Goal: Information Seeking & Learning: Learn about a topic

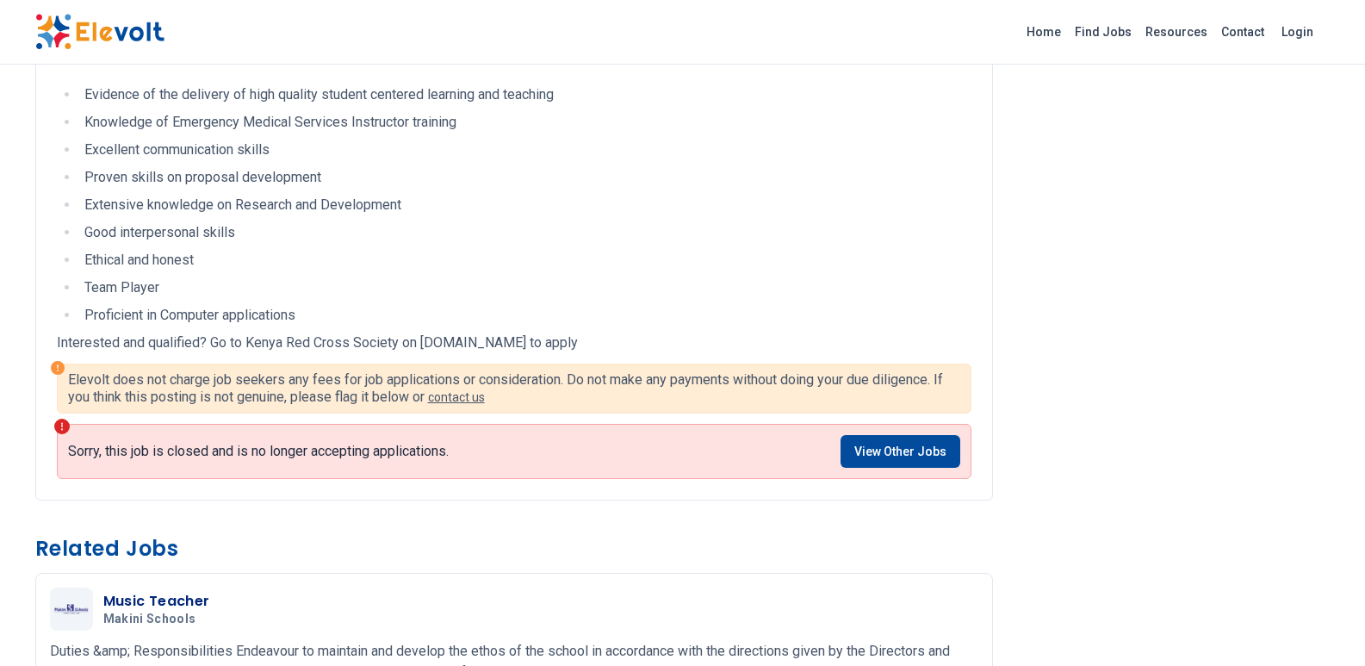
scroll to position [947, 0]
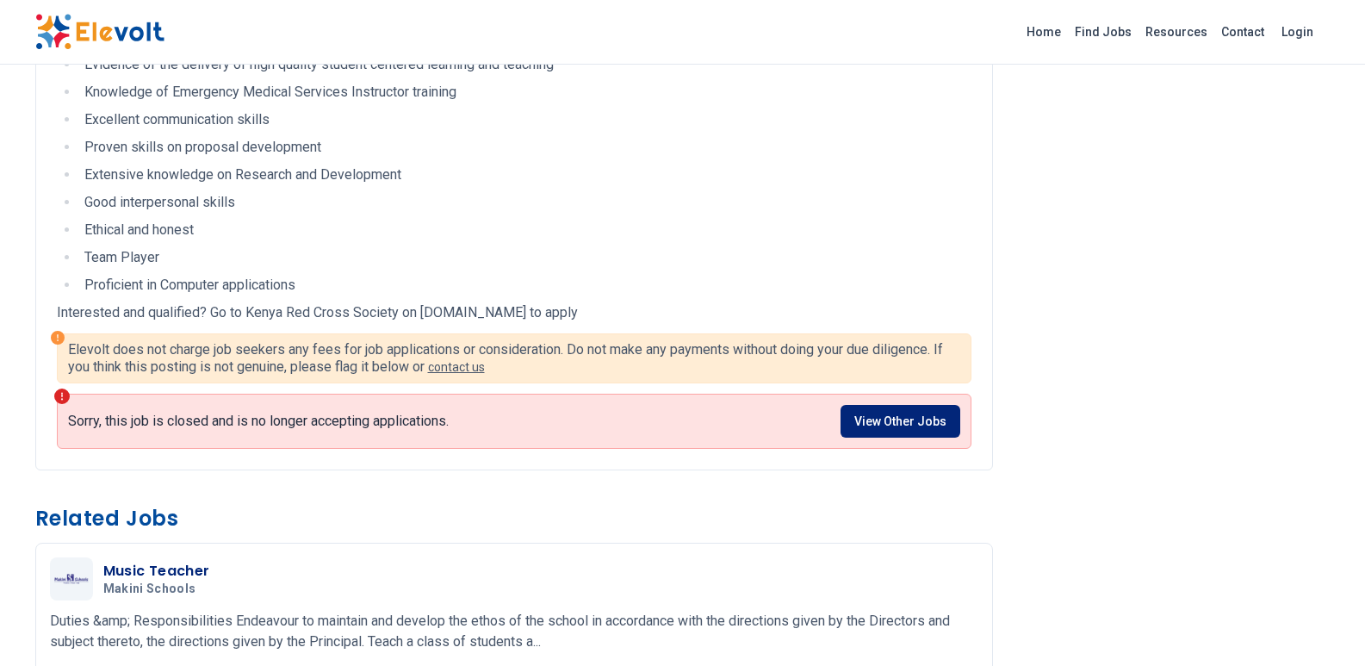
click at [892, 437] on link "View Other Jobs" at bounding box center [900, 421] width 120 height 33
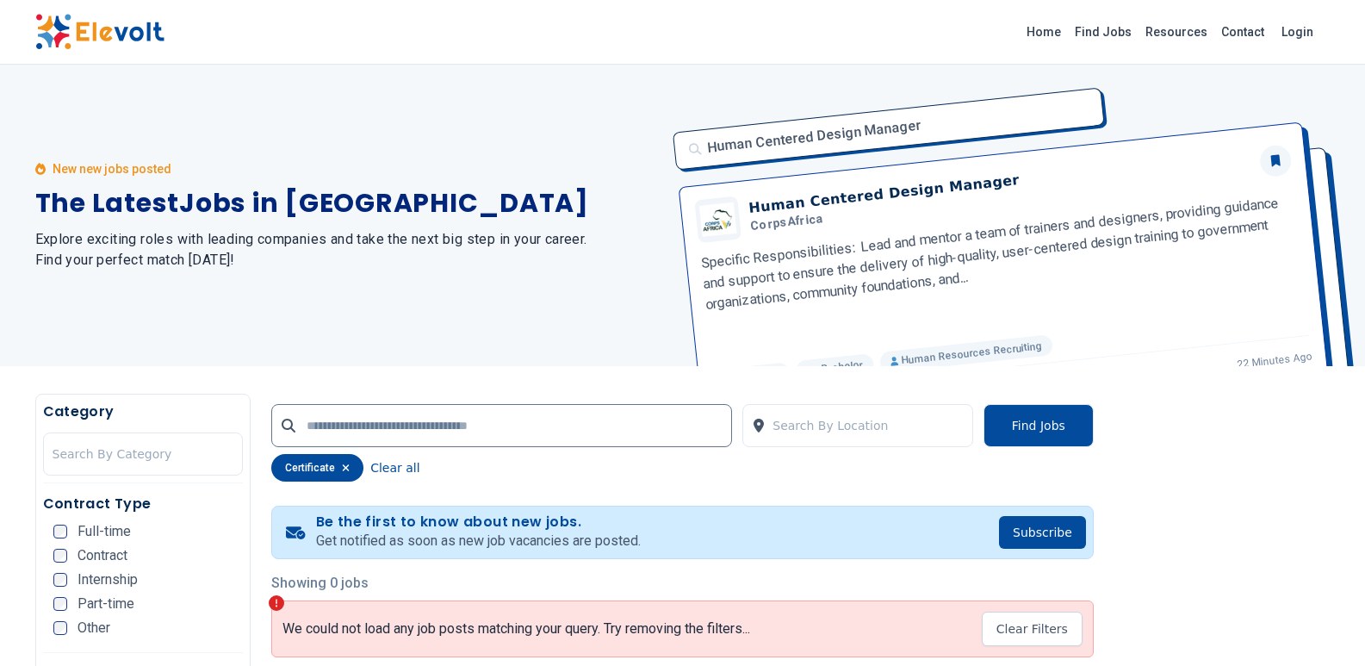
click at [69, 598] on div "Part-time" at bounding box center [93, 604] width 81 height 14
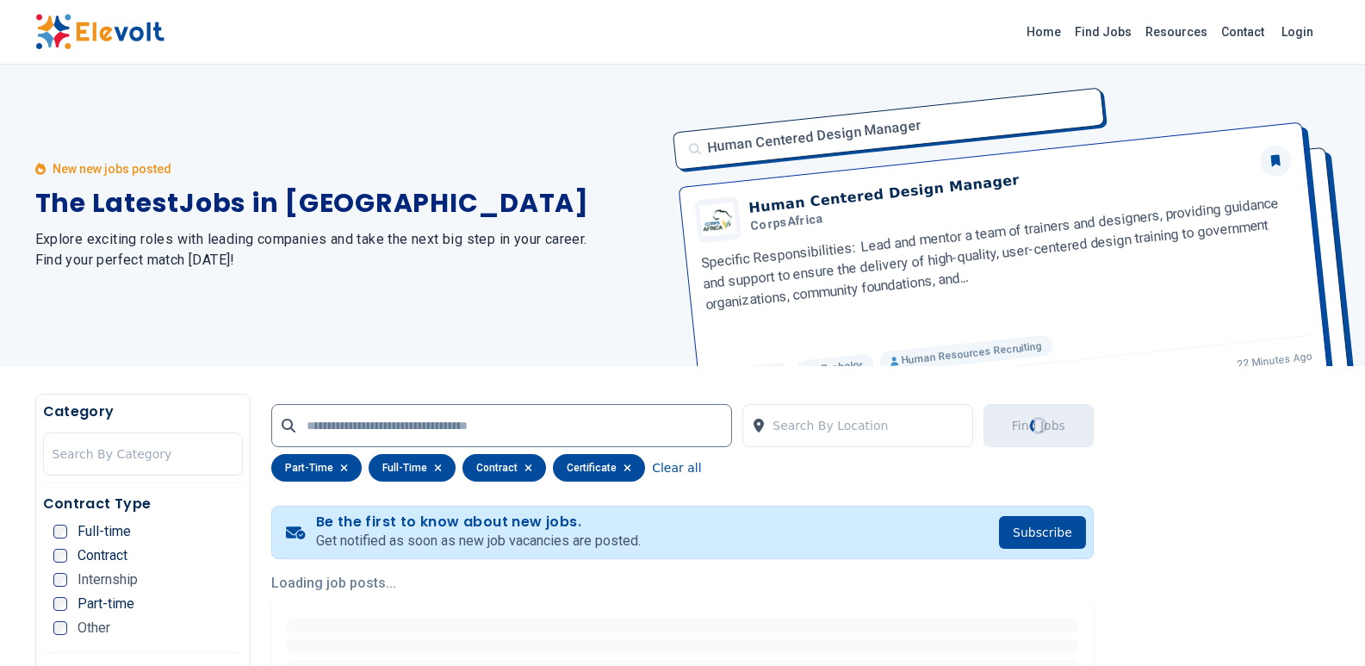
click at [59, 523] on div "Contract Type Full-time Contract Internship Part-time Other" at bounding box center [143, 572] width 201 height 159
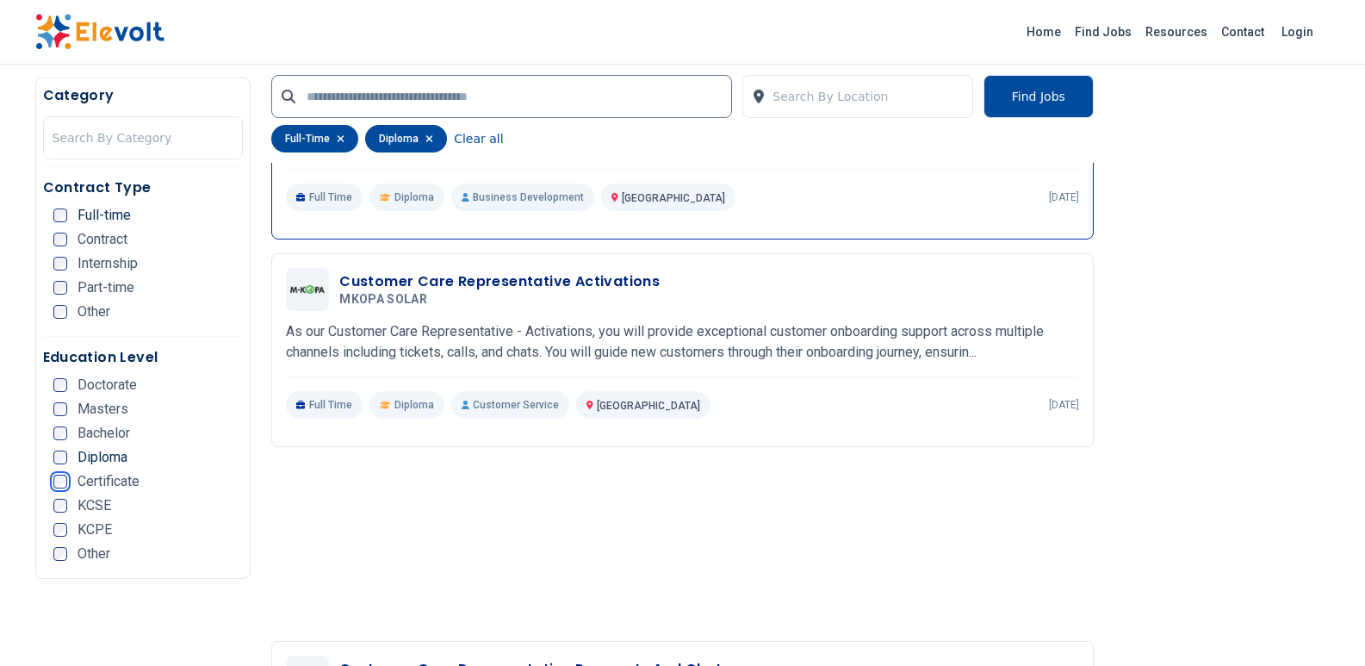
scroll to position [3358, 0]
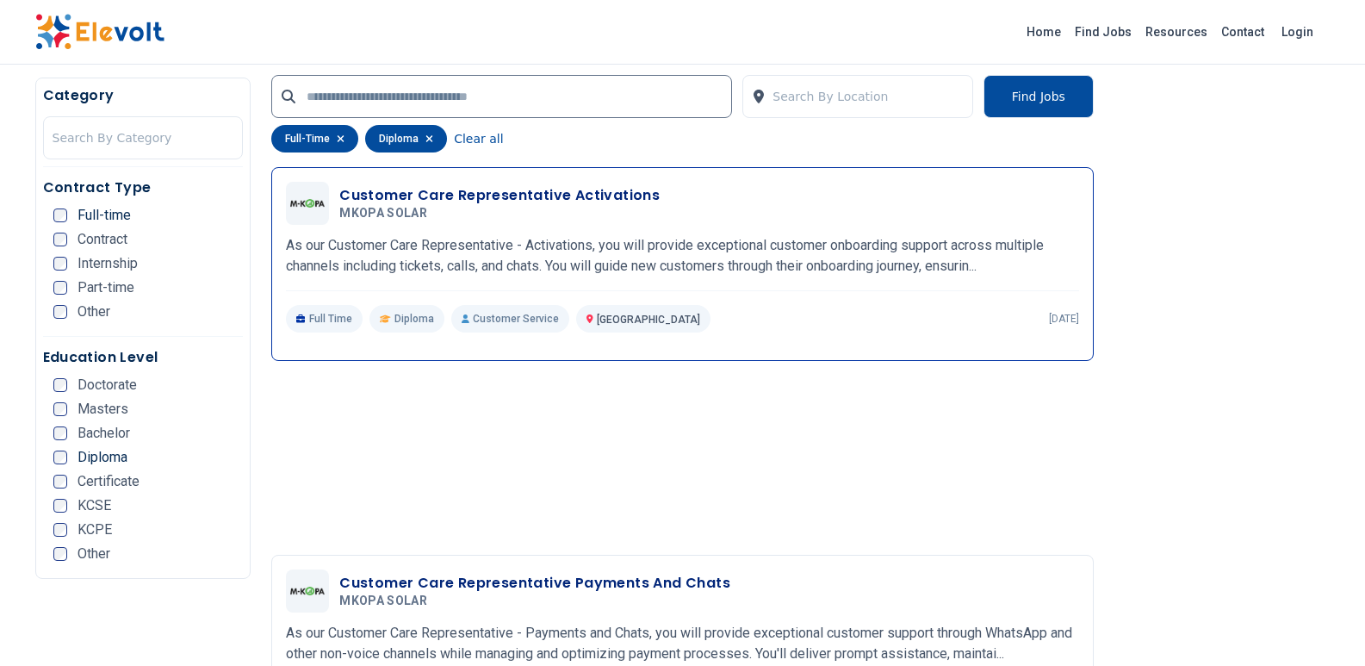
click at [542, 219] on h5 "MKOPA SOLAR" at bounding box center [495, 214] width 313 height 16
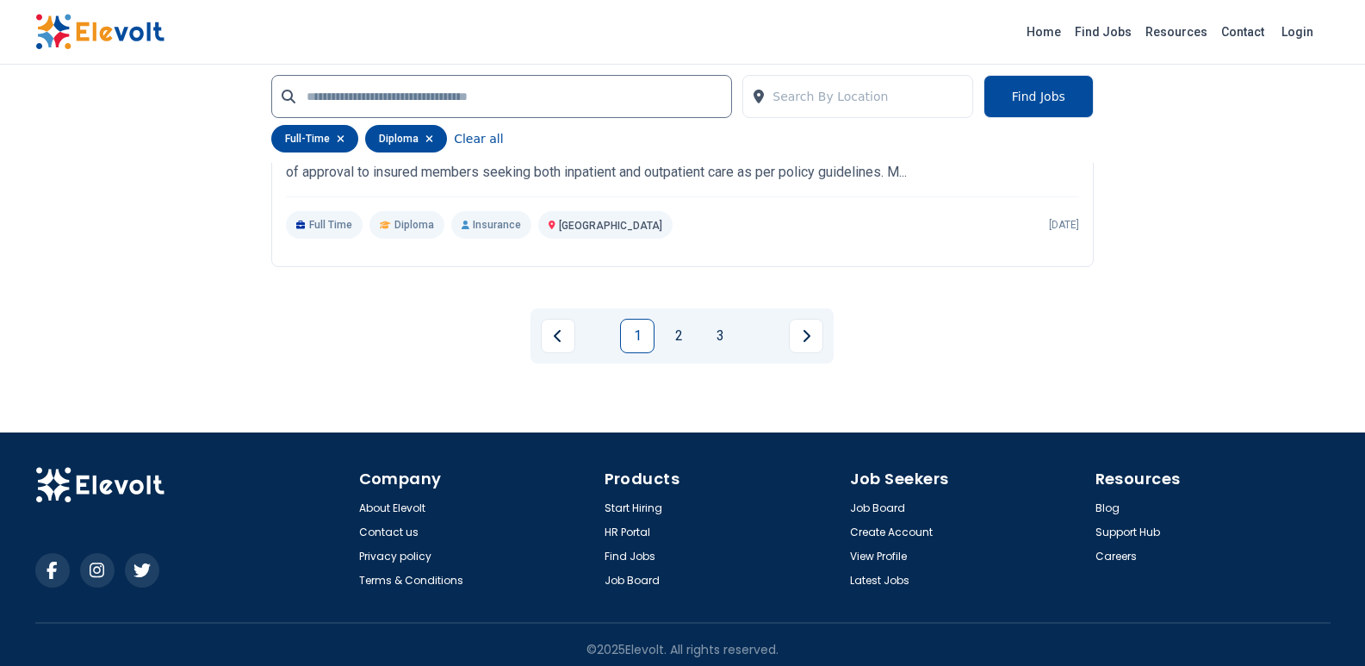
scroll to position [4057, 0]
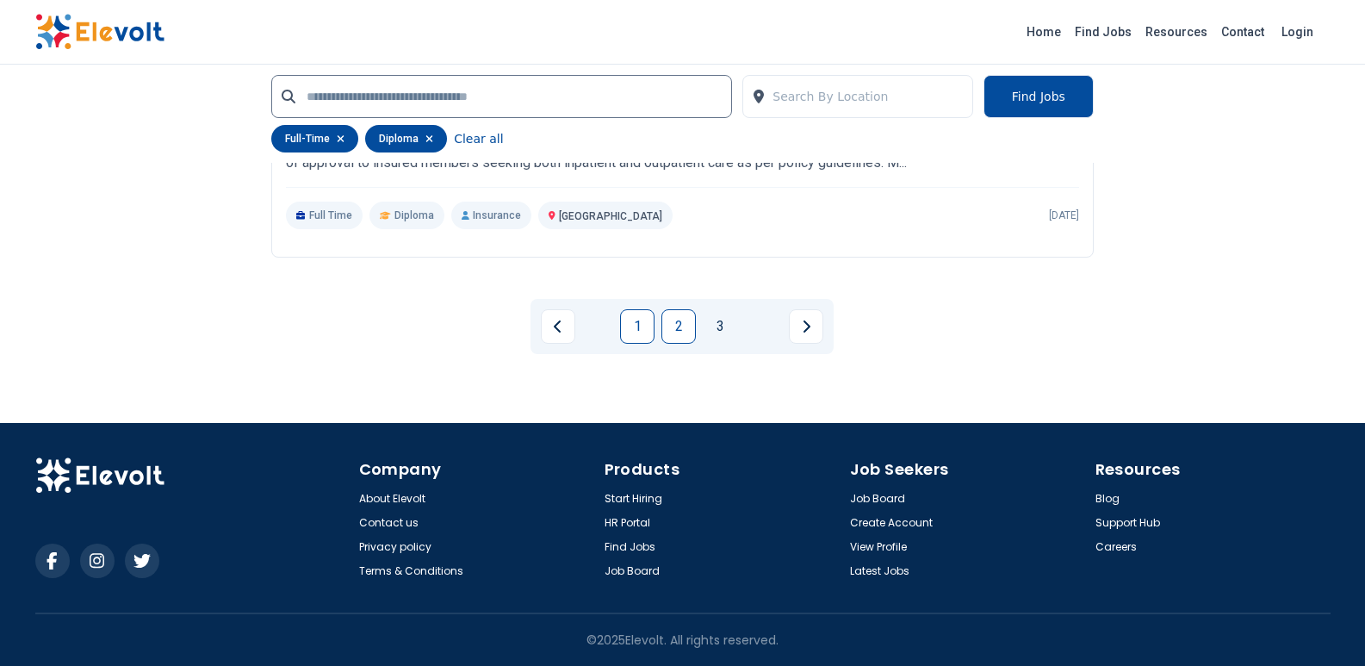
click at [686, 321] on link "2" at bounding box center [678, 326] width 34 height 34
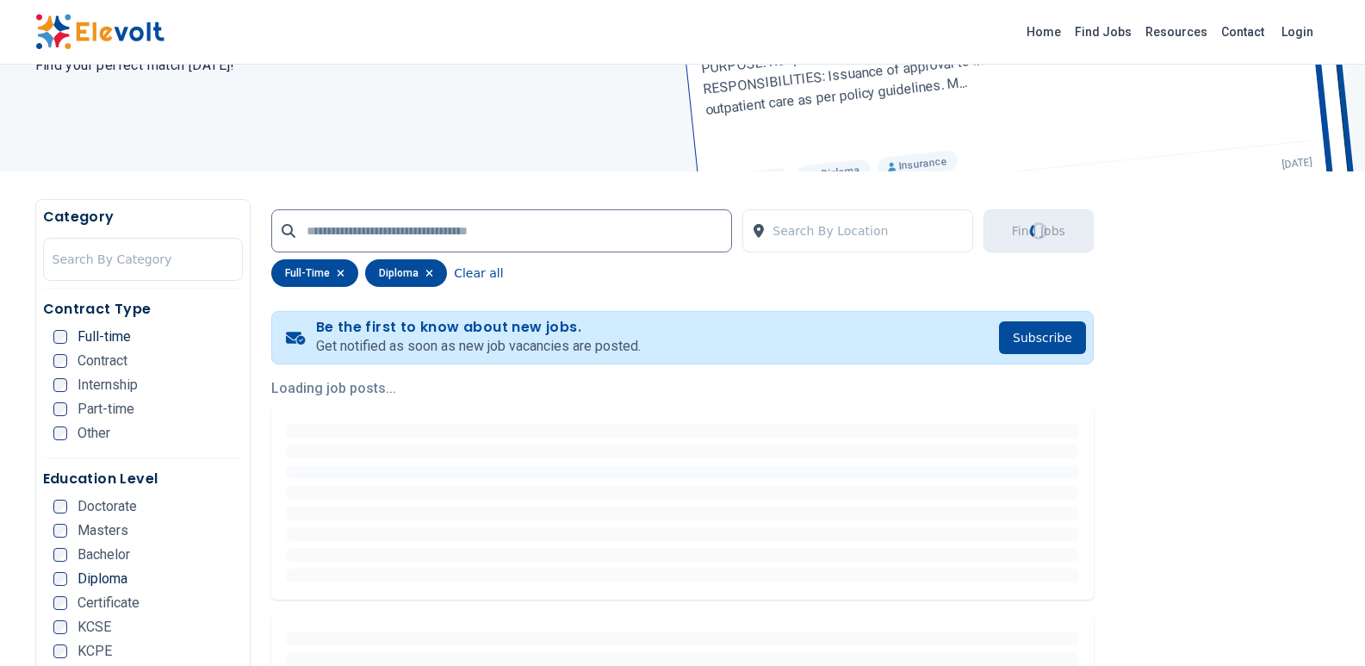
scroll to position [41, 0]
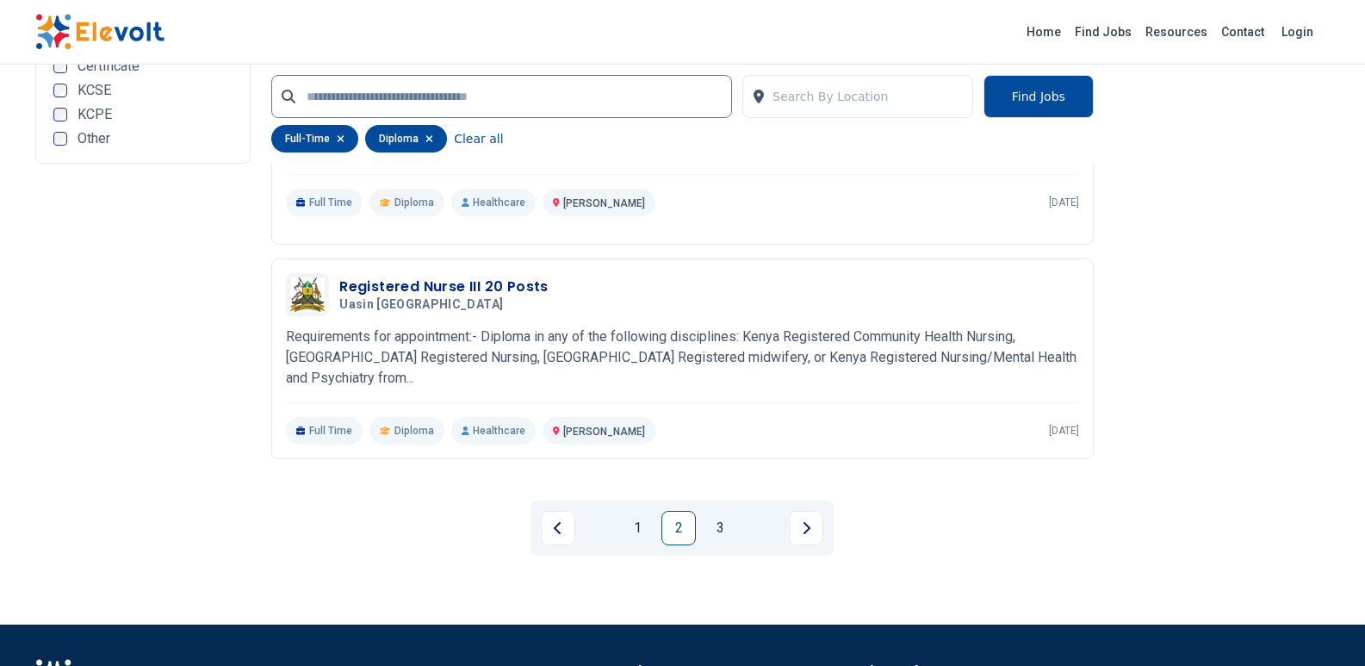
scroll to position [3703, 0]
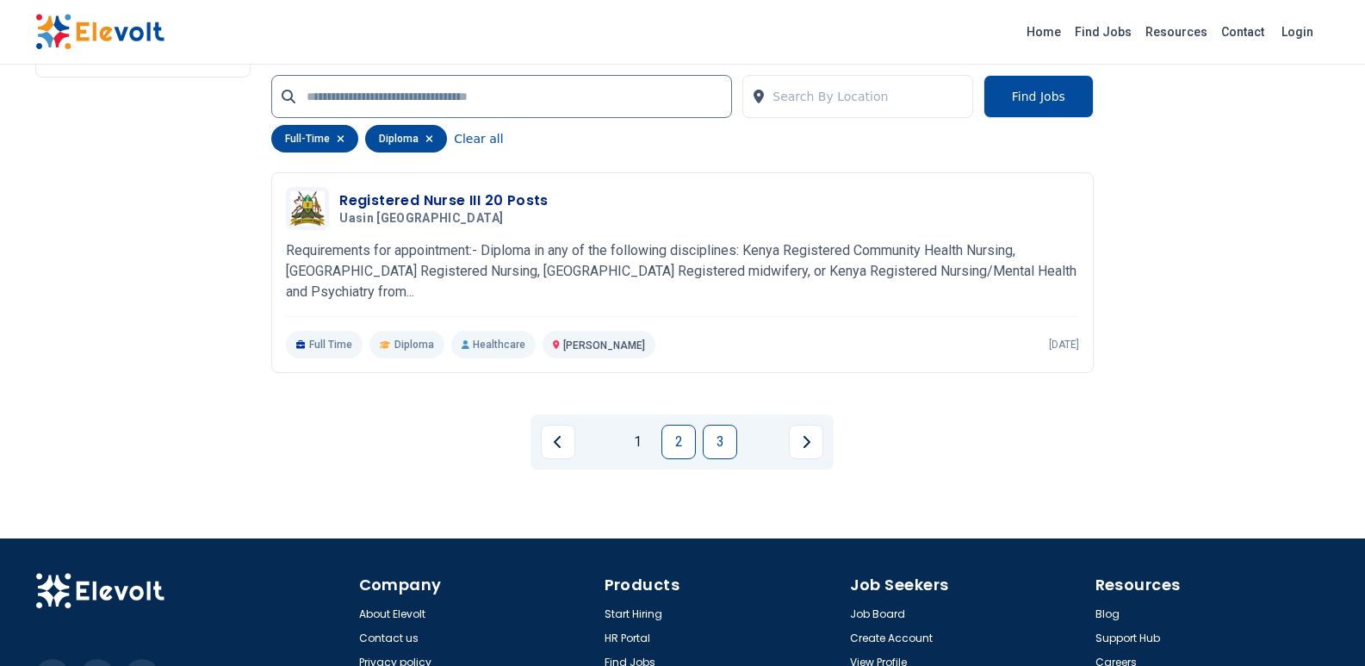
click at [724, 430] on link "3" at bounding box center [720, 442] width 34 height 34
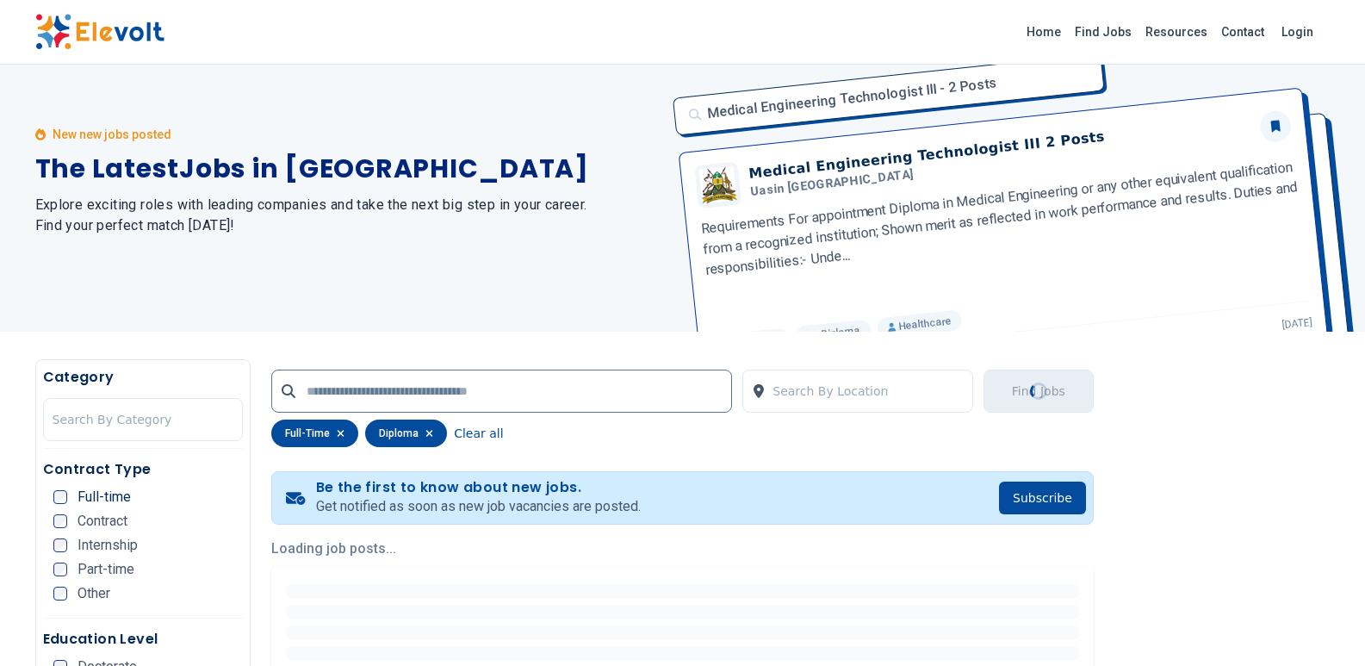
scroll to position [3, 0]
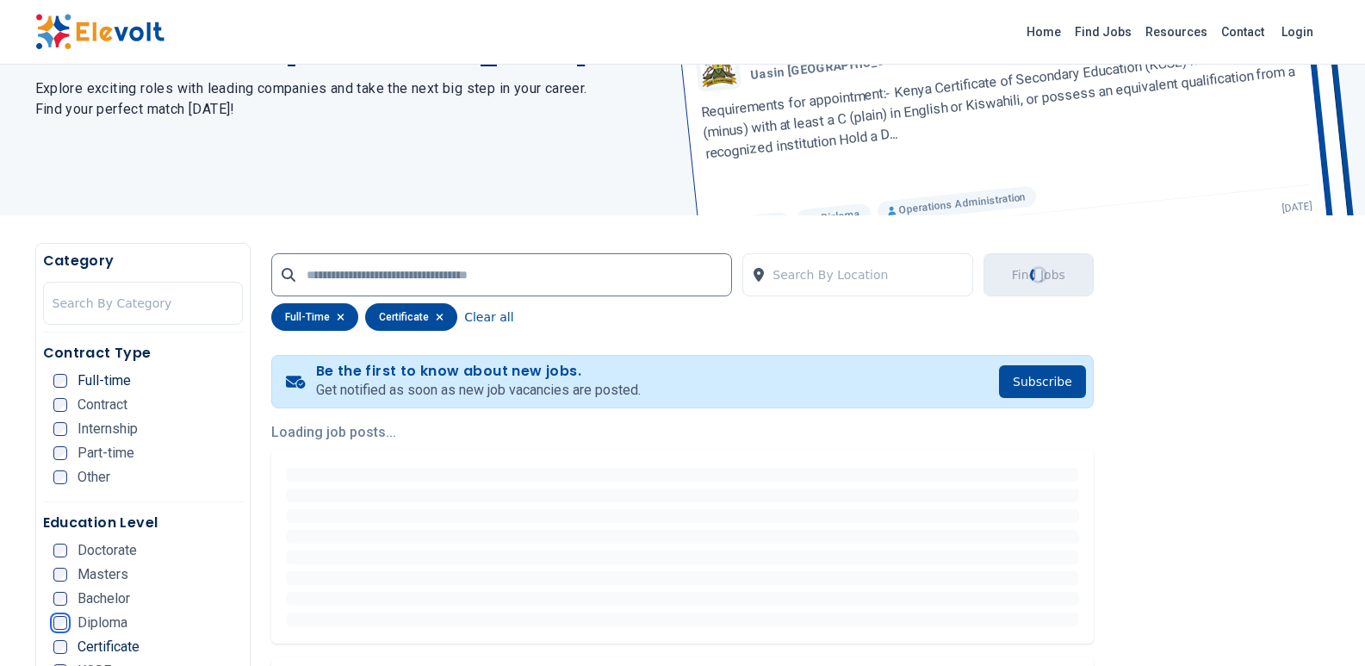
scroll to position [172, 0]
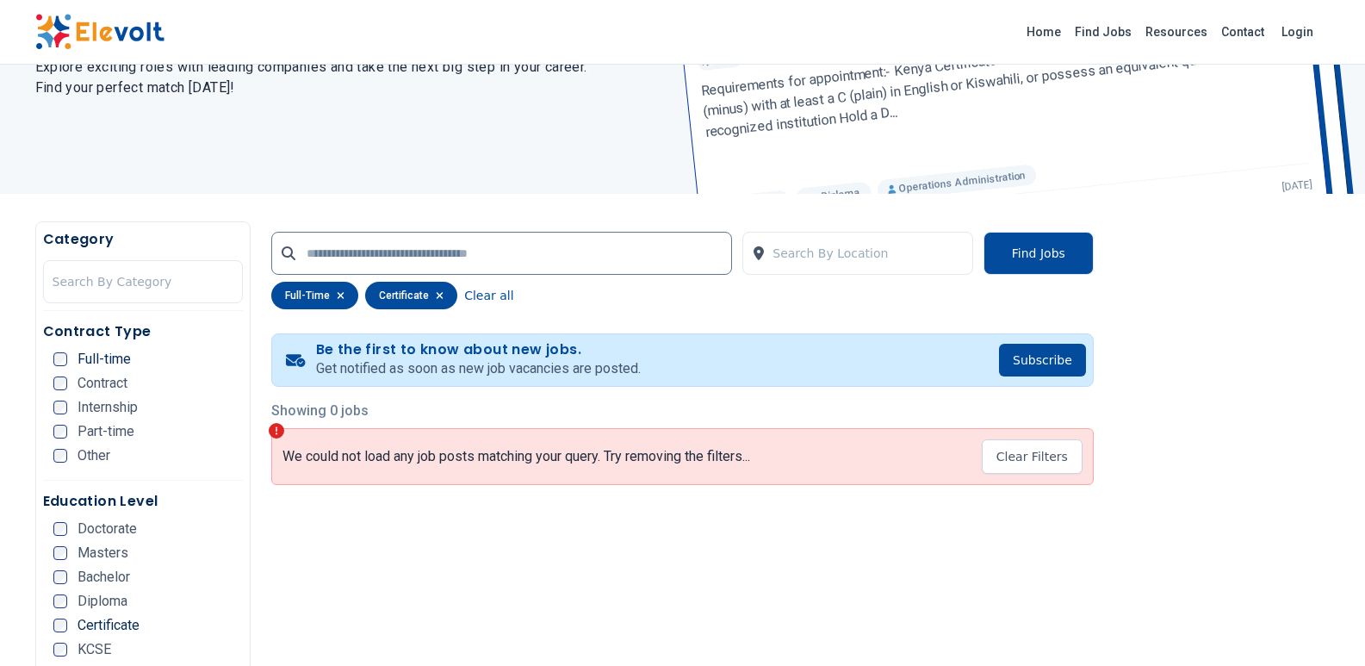
click at [342, 303] on div "full-time" at bounding box center [314, 296] width 87 height 28
click at [340, 291] on icon "button" at bounding box center [341, 295] width 8 height 10
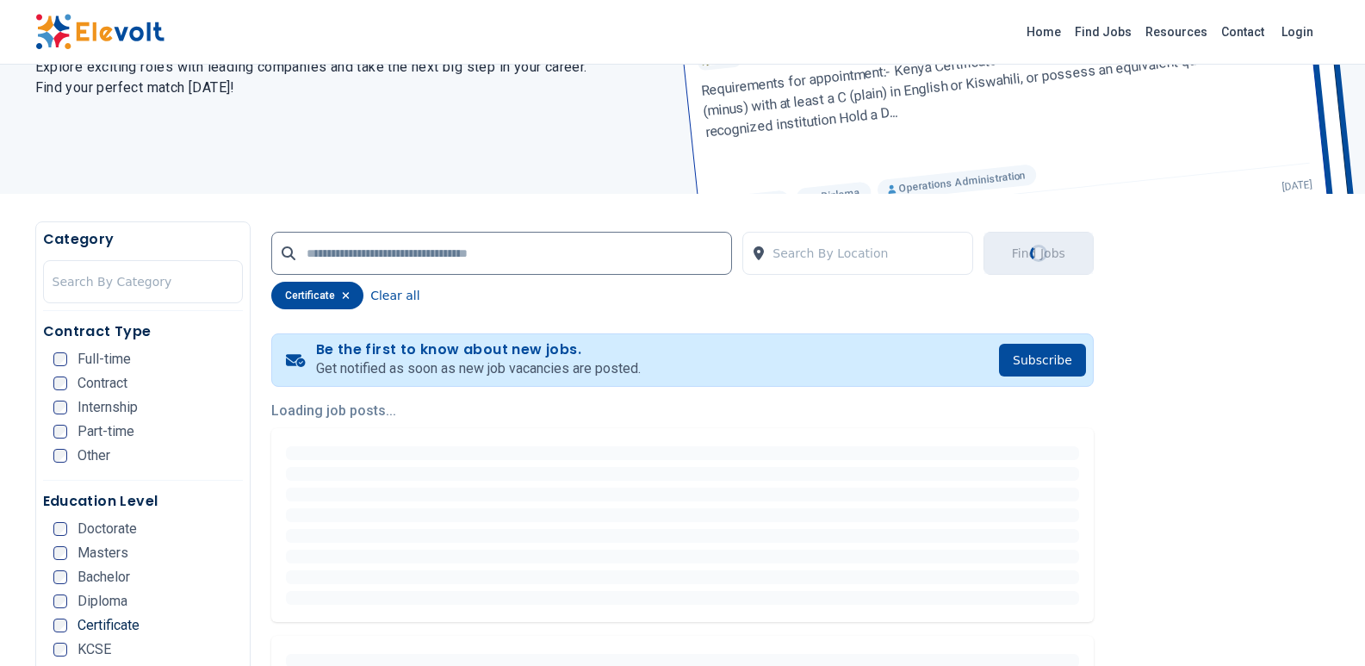
scroll to position [0, 0]
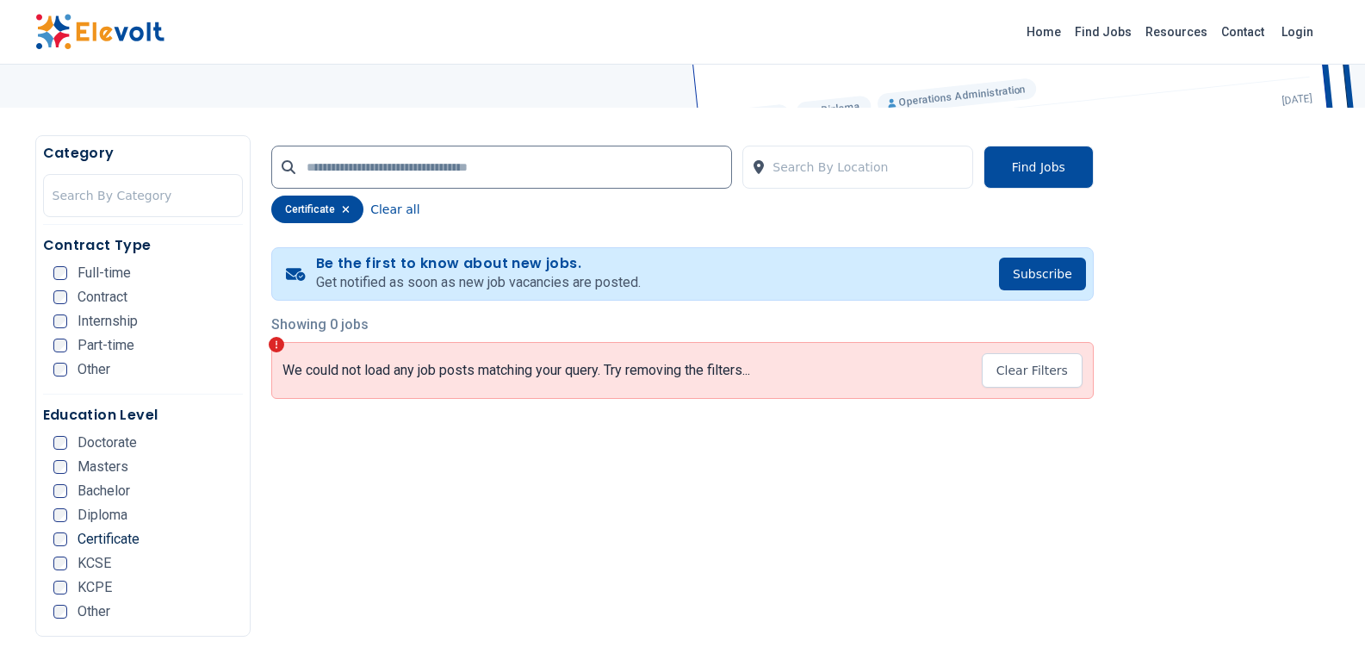
scroll to position [344, 0]
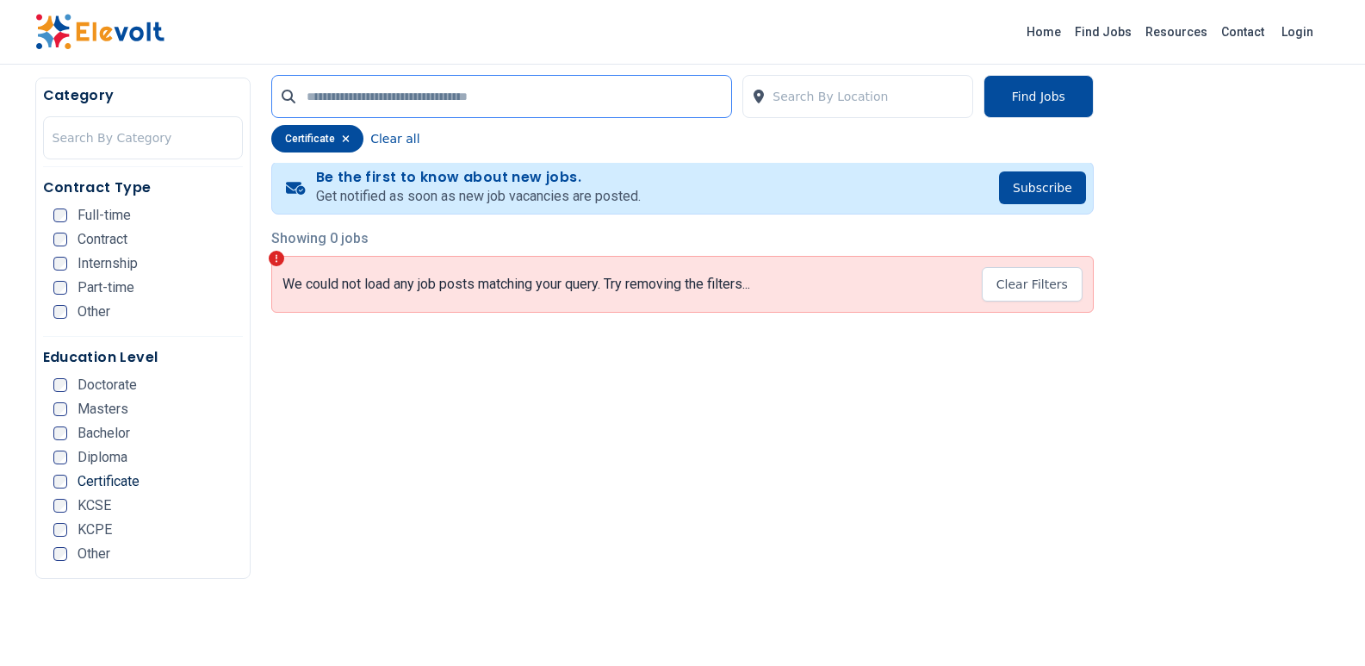
click at [346, 95] on input "text" at bounding box center [501, 96] width 461 height 43
type input "*"
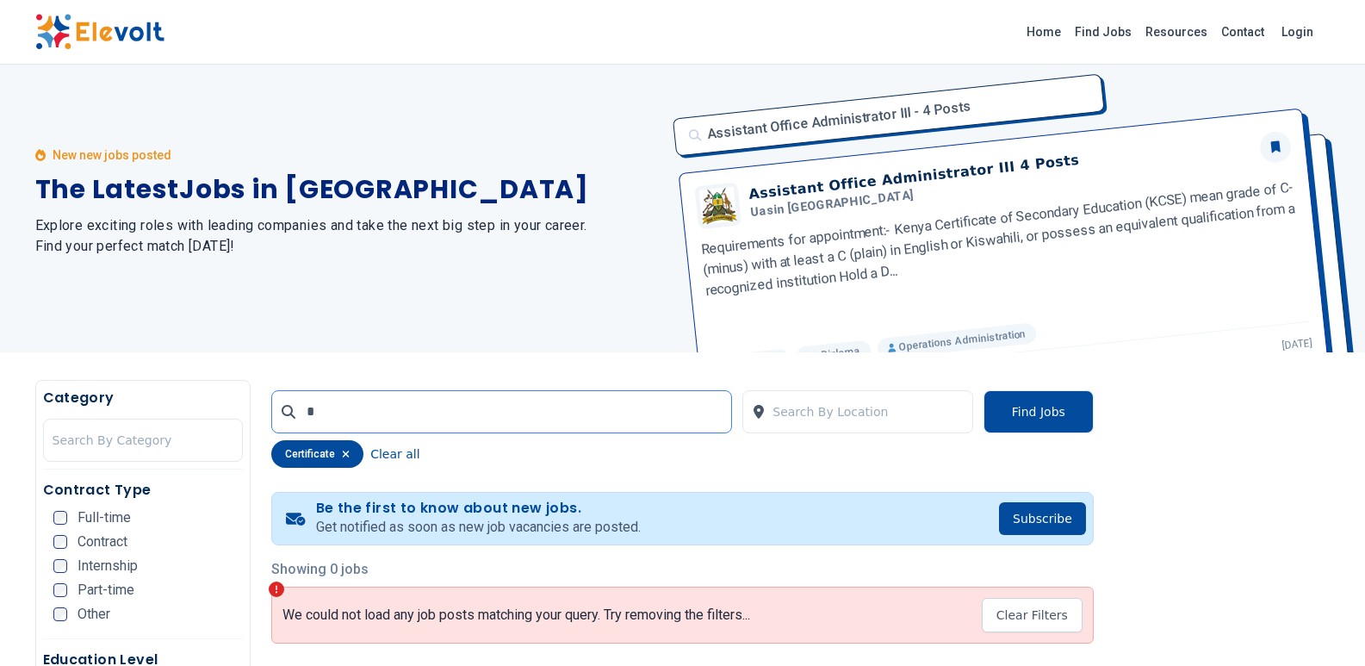
scroll to position [0, 0]
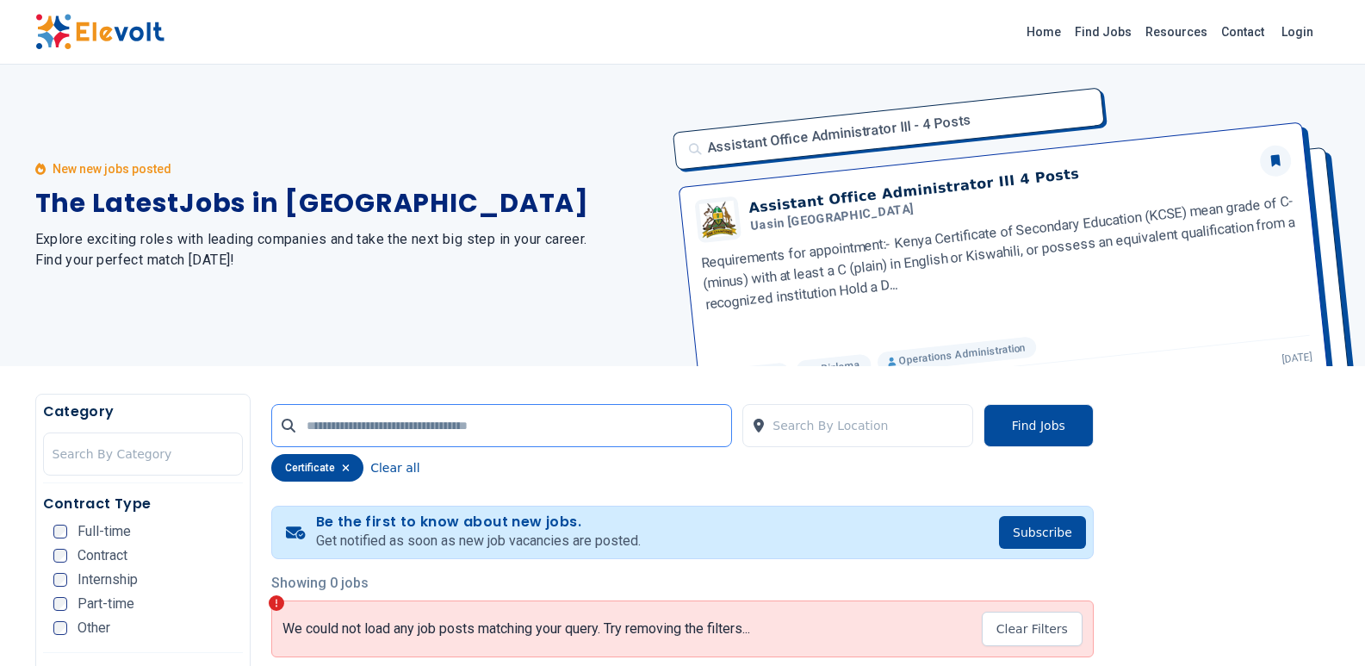
type input "*"
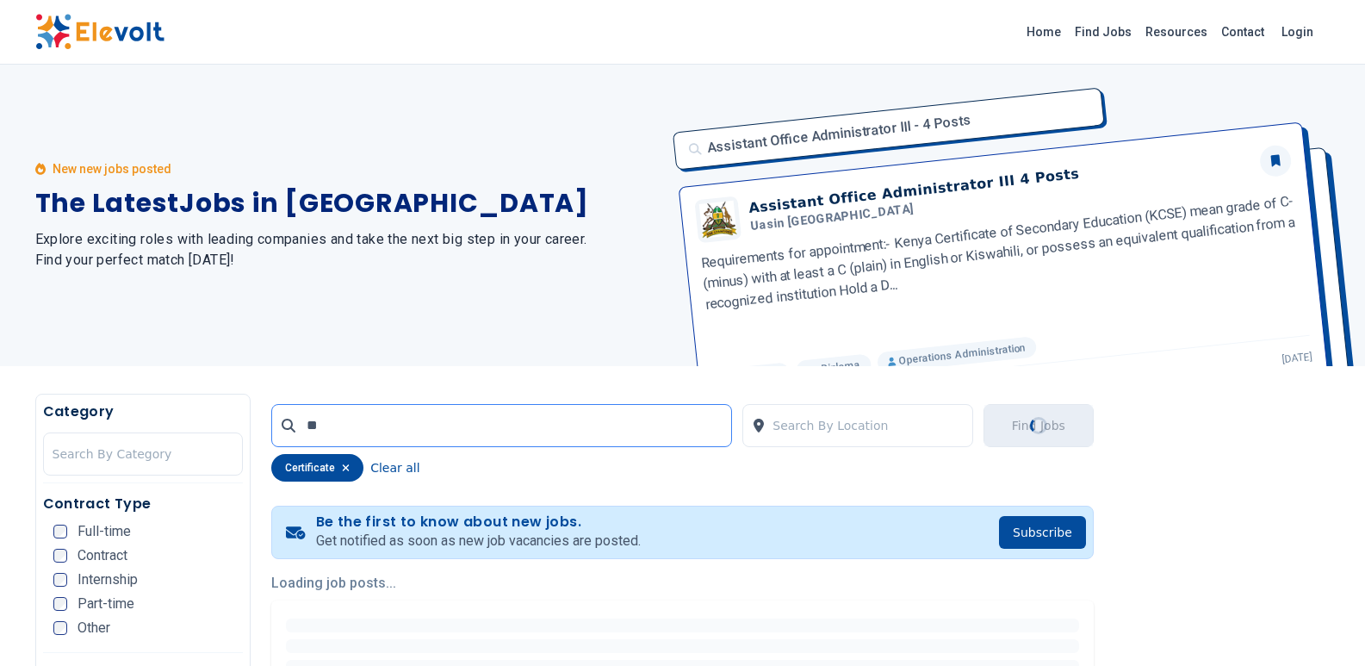
type input "***"
